Goal: Information Seeking & Learning: Learn about a topic

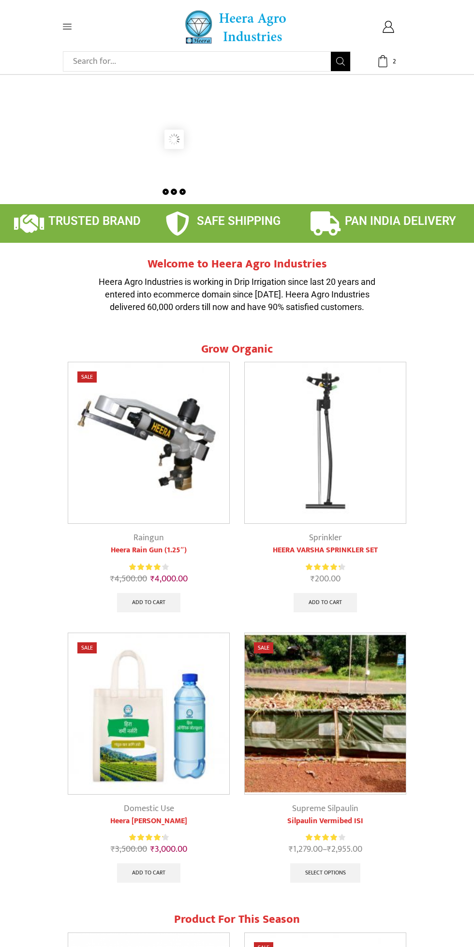
click at [66, 25] on icon at bounding box center [67, 26] width 9 height 9
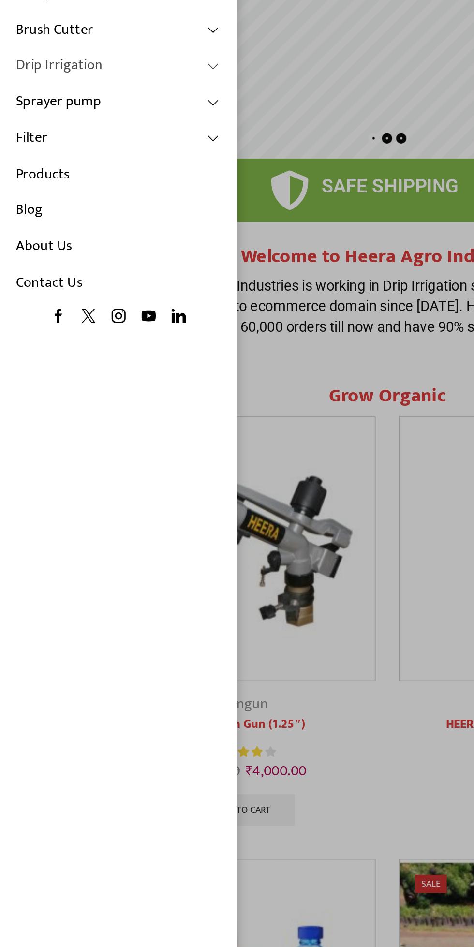
click at [18, 149] on link "Drip Irrigation" at bounding box center [73, 147] width 126 height 22
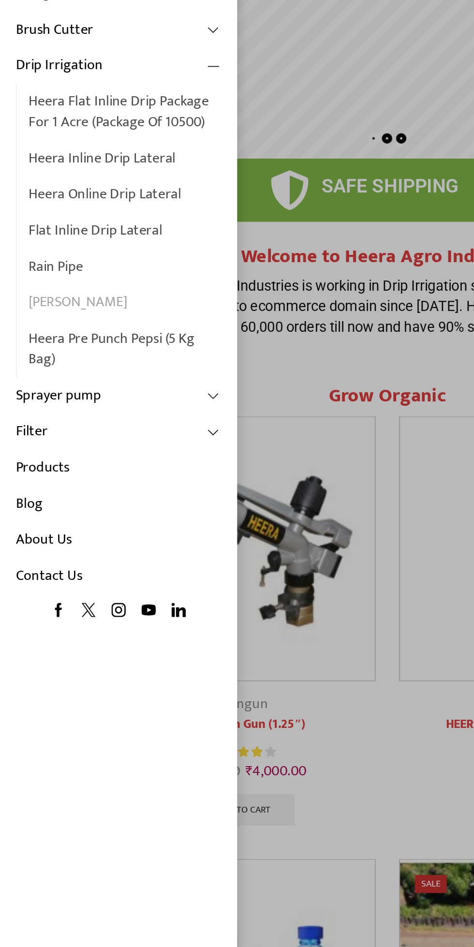
click at [23, 289] on link "[PERSON_NAME]" at bounding box center [76, 292] width 118 height 22
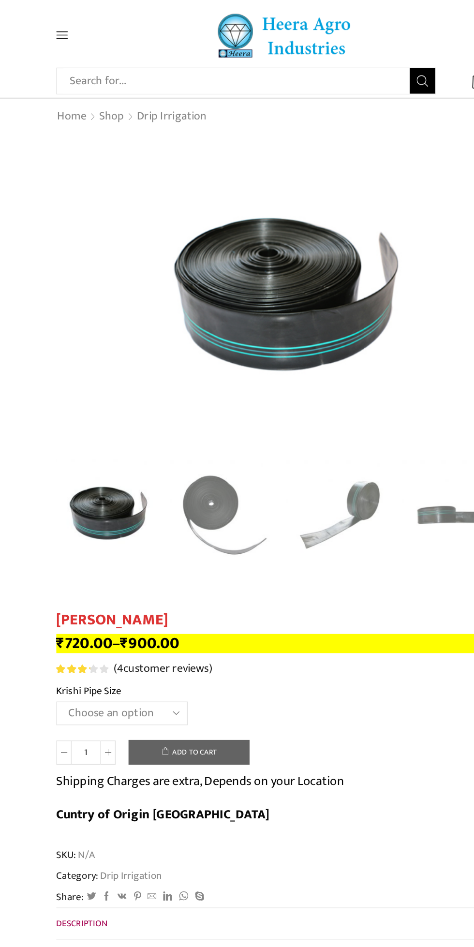
click at [65, 26] on icon at bounding box center [67, 26] width 9 height 9
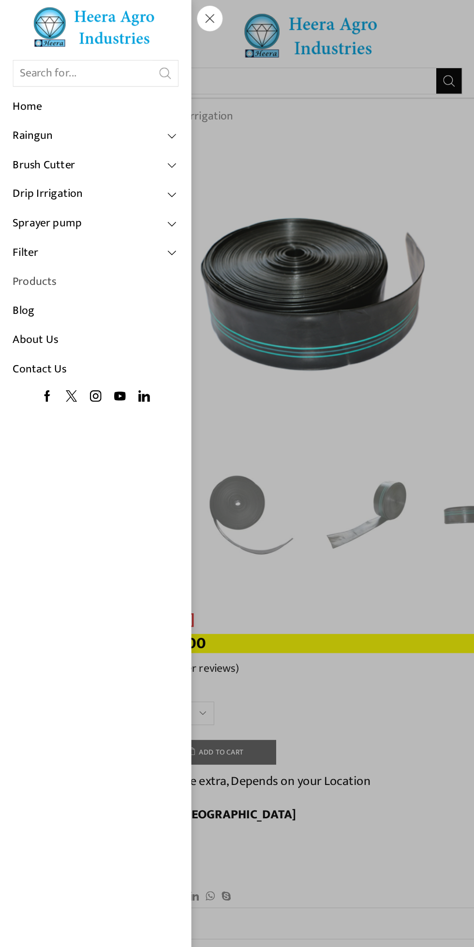
click at [13, 209] on link "Products" at bounding box center [73, 214] width 126 height 22
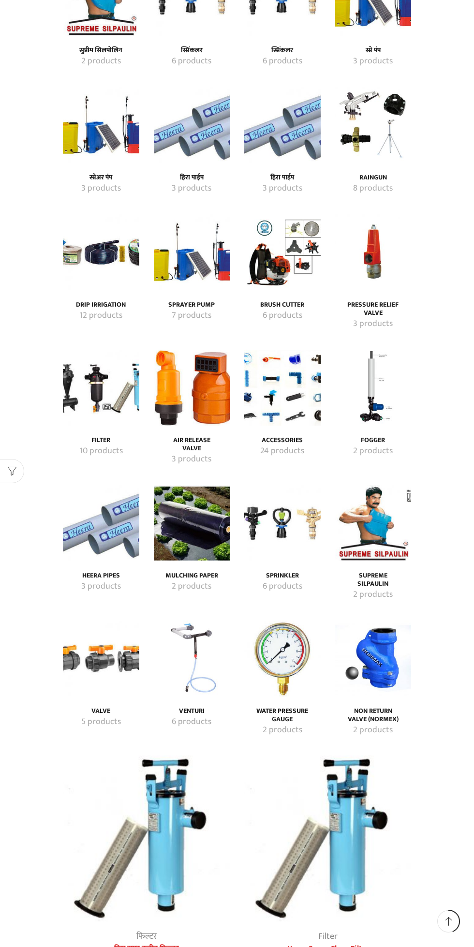
scroll to position [1200, 0]
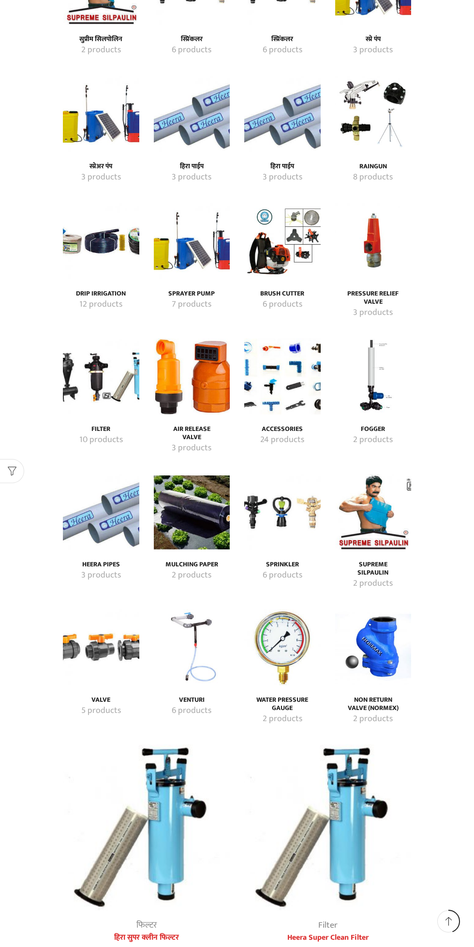
click at [198, 136] on img "Visit product category हिरा पाईप" at bounding box center [192, 114] width 76 height 76
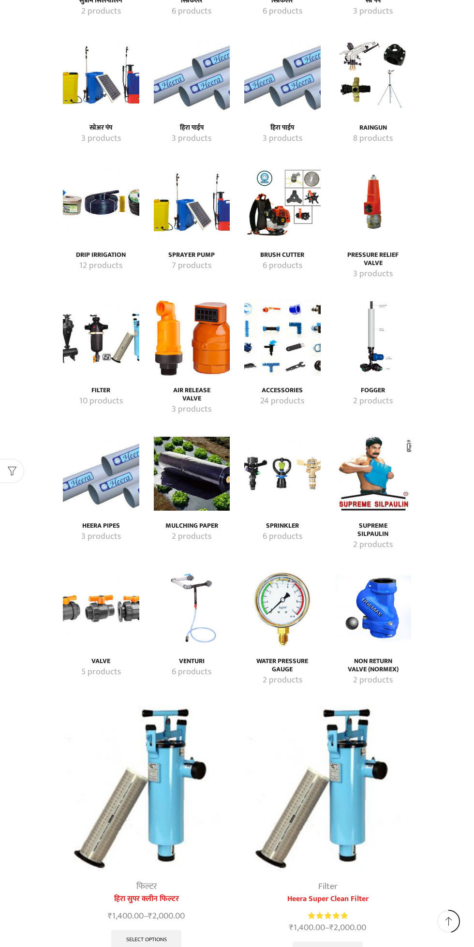
scroll to position [1267, 0]
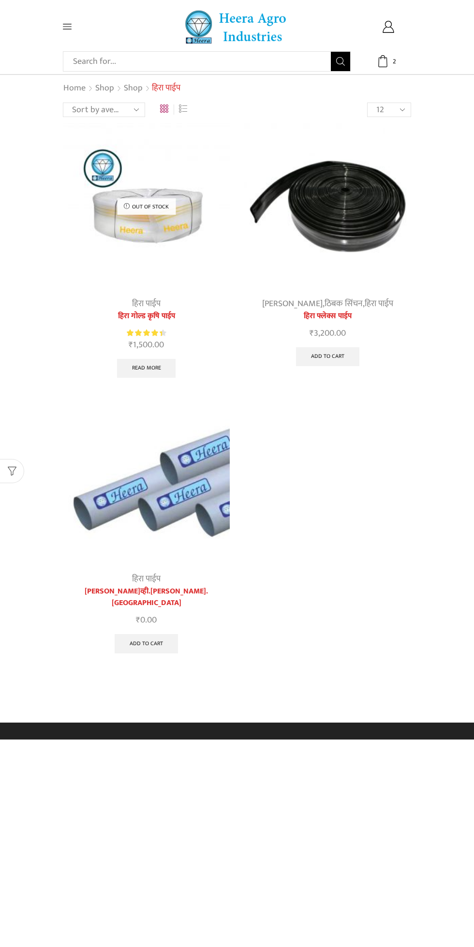
click at [9, 305] on div "All categories Accessories Air Release Valve Brush Cutter Domestic Use Drip Irr…" at bounding box center [237, 361] width 474 height 722
click at [355, 254] on img at bounding box center [327, 206] width 167 height 167
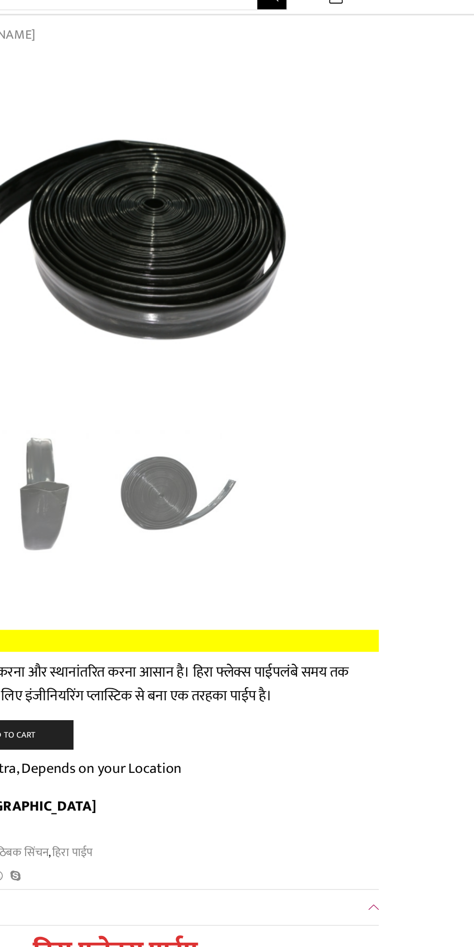
scroll to position [63, 0]
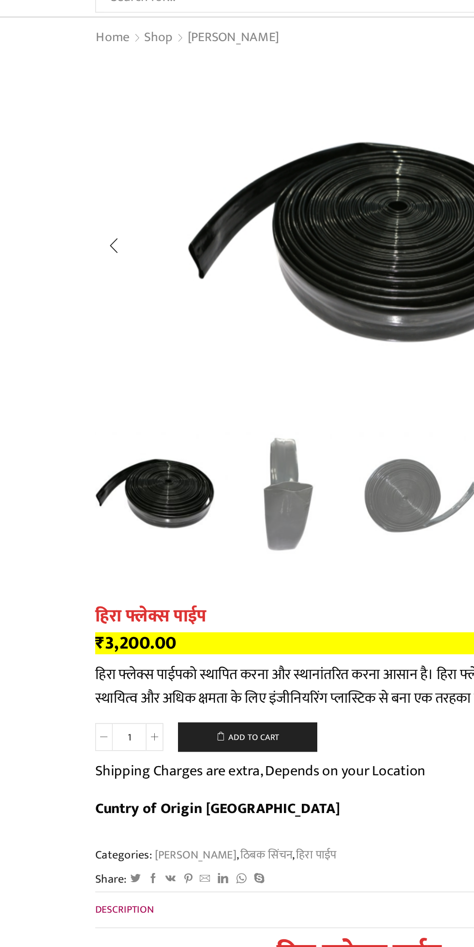
click at [184, 341] on img "2 / 3" at bounding box center [191, 326] width 84 height 84
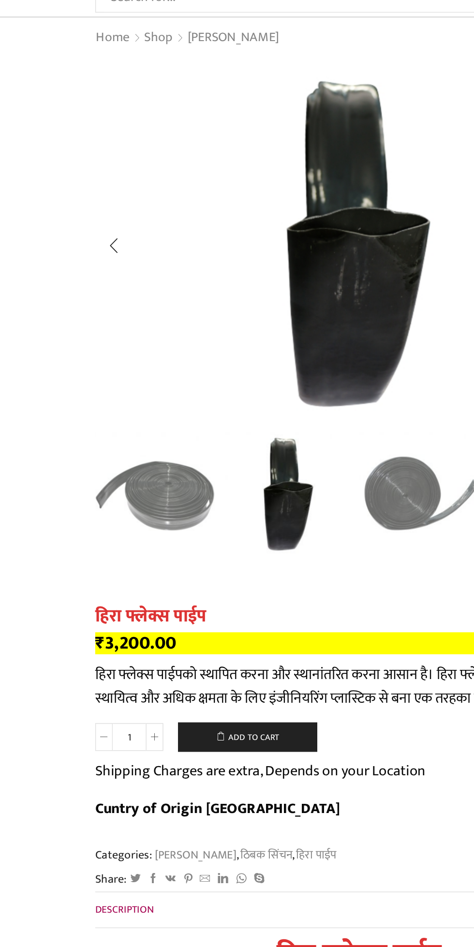
click at [259, 322] on img "3 / 3" at bounding box center [279, 326] width 84 height 84
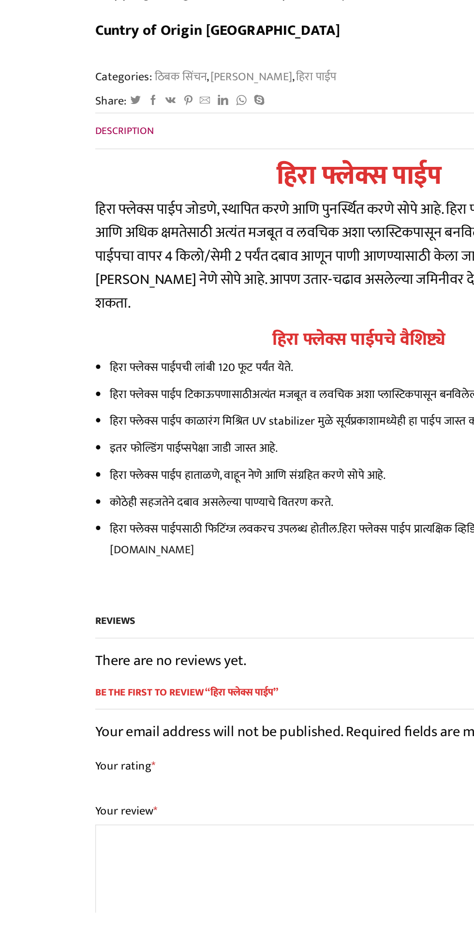
scroll to position [1795, 0]
